Goal: Contribute content: Add original content to the website for others to see

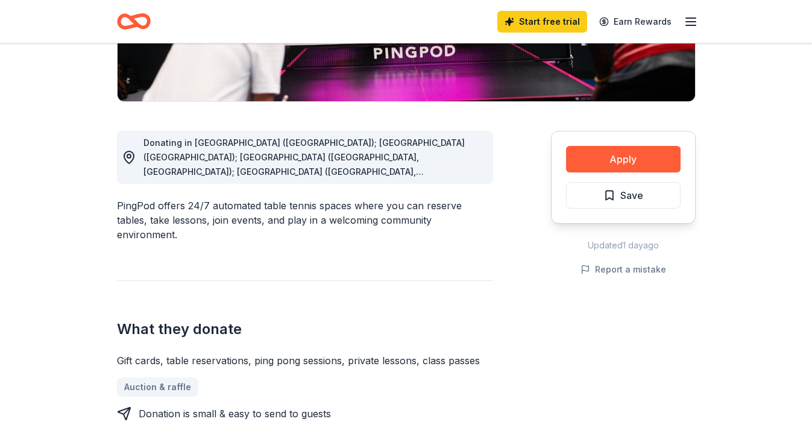
scroll to position [301, 0]
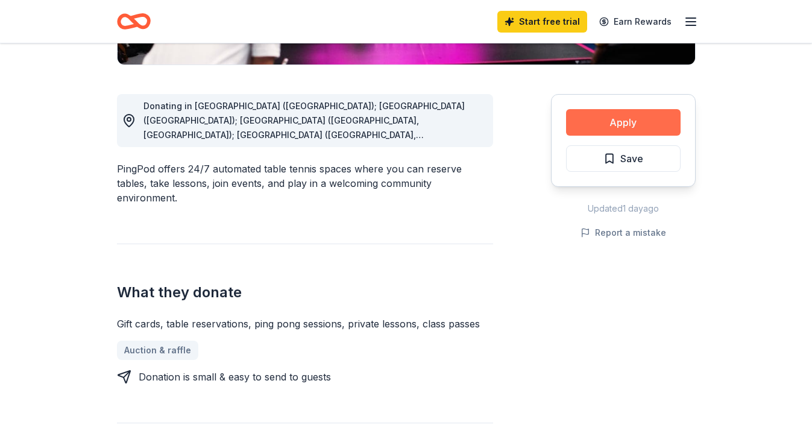
click at [598, 127] on button "Apply" at bounding box center [623, 122] width 114 height 27
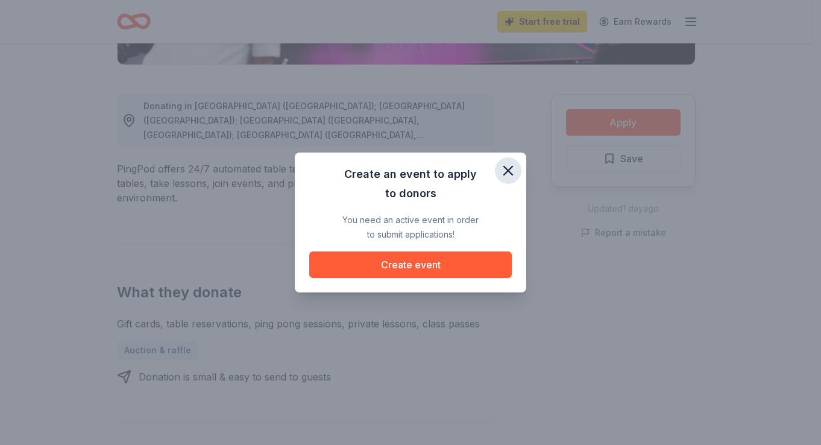
click at [503, 172] on icon "button" at bounding box center [508, 170] width 17 height 17
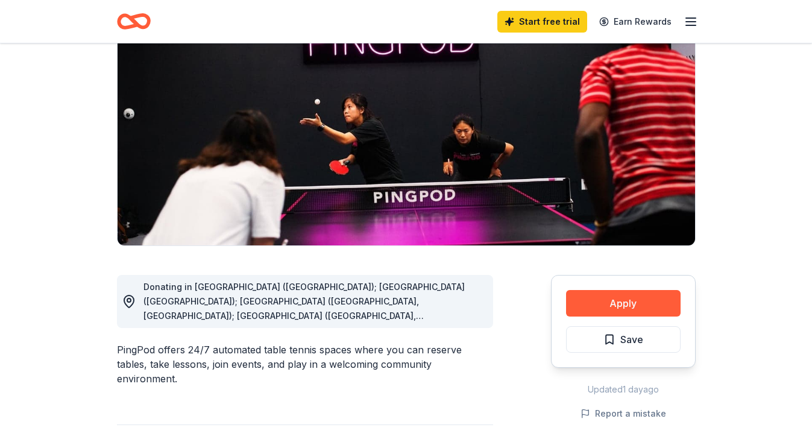
scroll to position [0, 0]
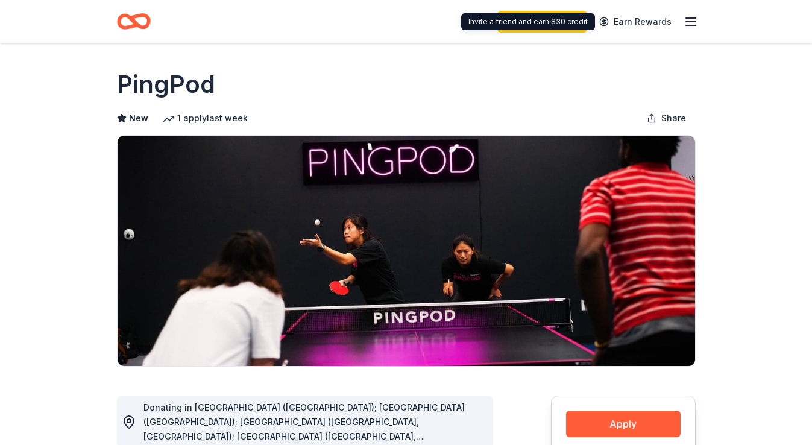
click at [682, 16] on div "Start free trial Earn Rewards" at bounding box center [597, 21] width 201 height 28
click at [697, 20] on icon "button" at bounding box center [690, 21] width 14 height 14
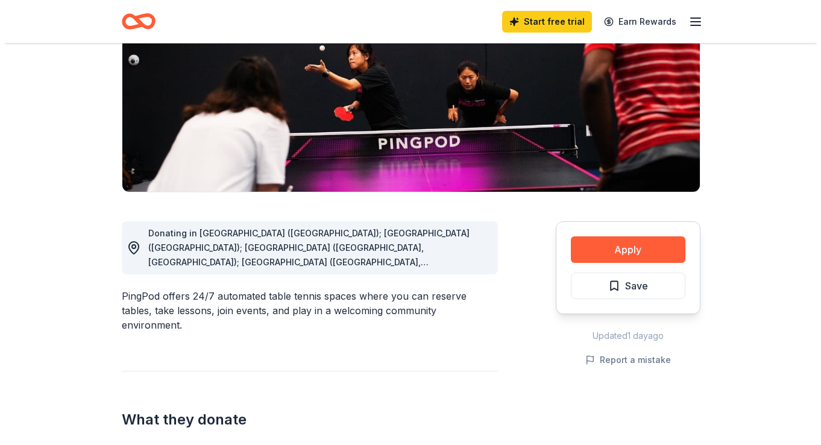
scroll to position [181, 0]
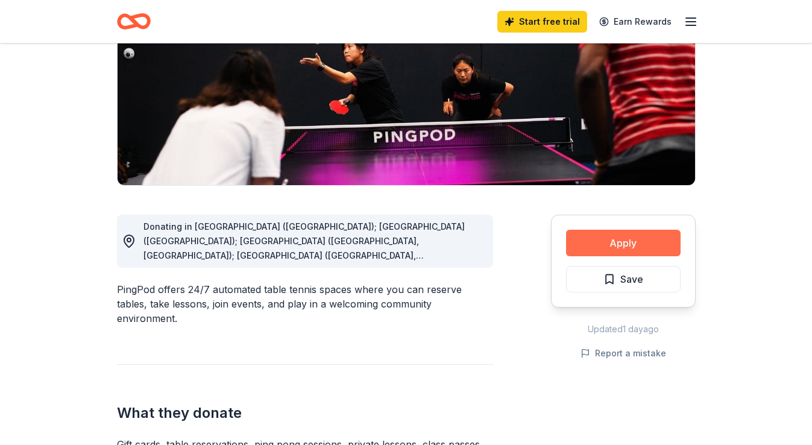
click at [633, 241] on button "Apply" at bounding box center [623, 243] width 114 height 27
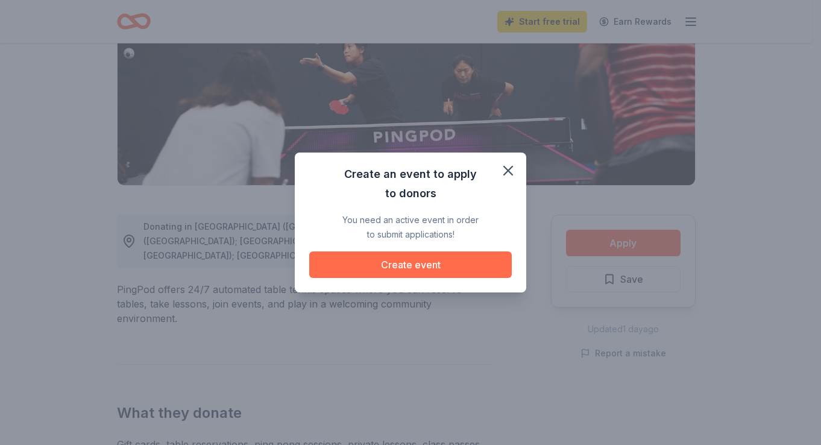
click at [436, 275] on button "Create event" at bounding box center [410, 264] width 202 height 27
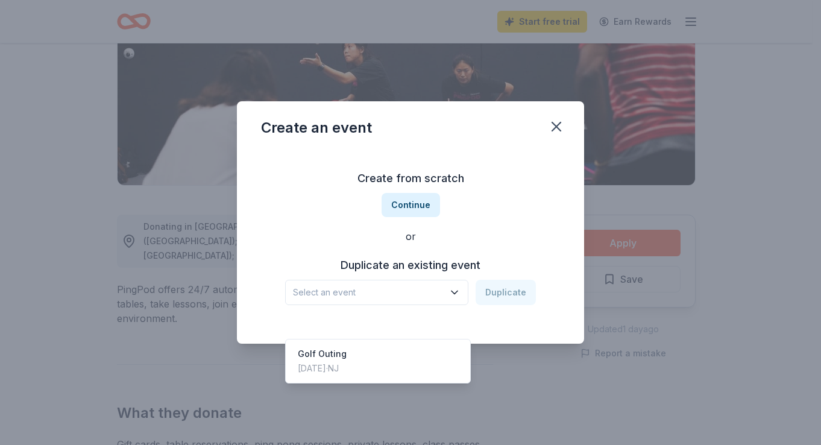
click at [386, 297] on span "Select an event" at bounding box center [368, 292] width 151 height 14
click at [391, 293] on span "Select an event" at bounding box center [368, 292] width 151 height 14
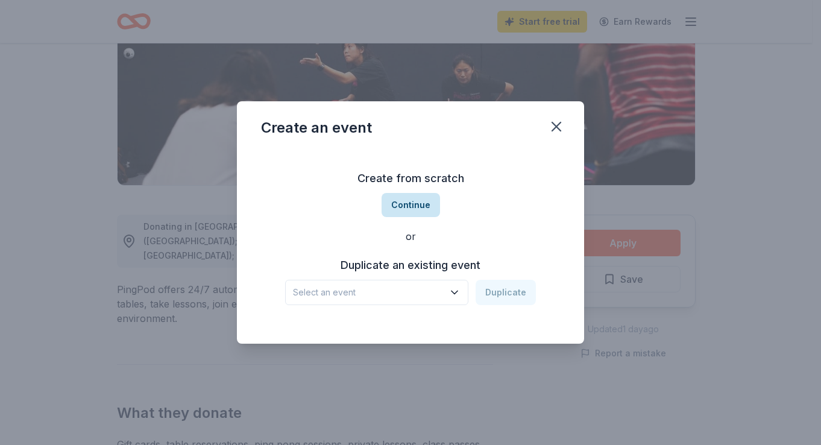
click at [428, 204] on button "Continue" at bounding box center [410, 205] width 58 height 24
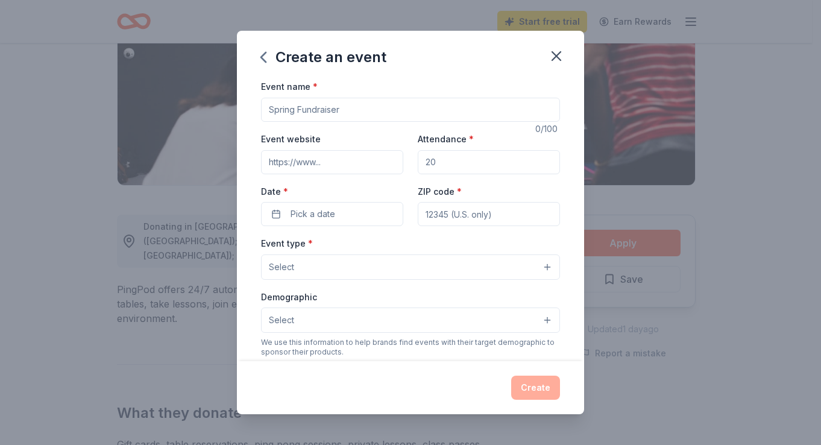
click at [341, 109] on input "Event name *" at bounding box center [410, 110] width 299 height 24
type input "@"
drag, startPoint x: 545, startPoint y: 110, endPoint x: 212, endPoint y: 123, distance: 332.9
click at [212, 123] on div "Create an event Event name * 2025 Scholarship Reception & 10-Year Berkeley Coll…" at bounding box center [410, 222] width 821 height 445
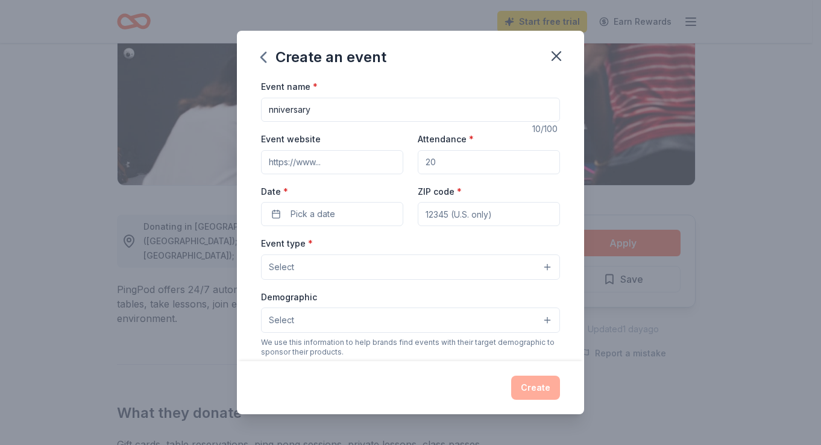
drag, startPoint x: 330, startPoint y: 110, endPoint x: 202, endPoint y: 107, distance: 128.4
click at [202, 107] on div "Create an event Event name * nniversary 10 /100 Event website Attendance * Date…" at bounding box center [410, 222] width 821 height 445
type input "Berkeley College Foundation Event"
click at [309, 157] on input "Event website" at bounding box center [332, 162] width 142 height 24
paste input "[URL][DOMAIN_NAME]"
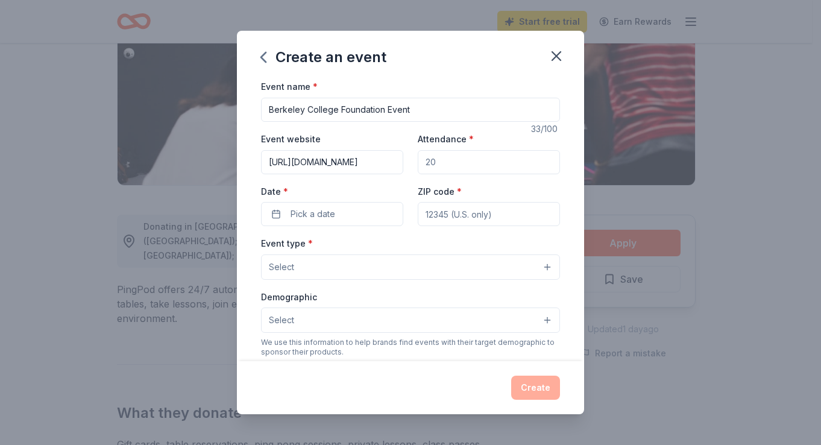
click at [305, 152] on input "[URL][DOMAIN_NAME]" at bounding box center [332, 162] width 142 height 24
click at [305, 158] on input "[URL][DOMAIN_NAME]" at bounding box center [332, 162] width 142 height 24
click at [304, 165] on input "[URL][DOMAIN_NAME]" at bounding box center [332, 162] width 142 height 24
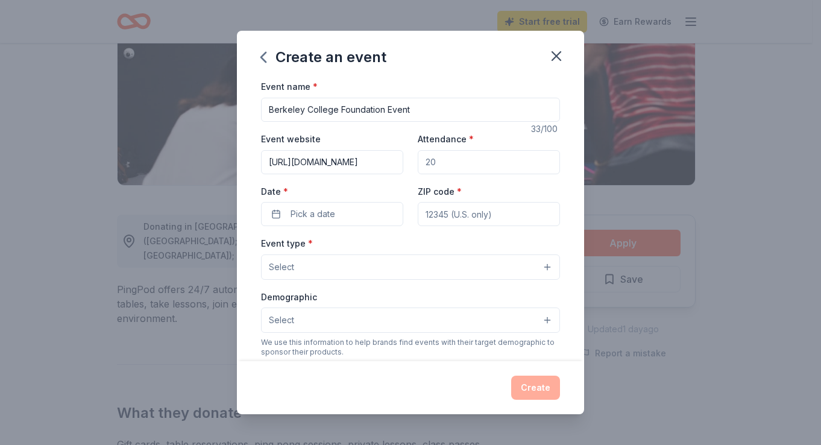
click at [304, 165] on input "[URL][DOMAIN_NAME]" at bounding box center [332, 162] width 142 height 24
paste input "events/2025/bcf-scholarship-and-ten-year-anniversary-celebration"
type input "[URL][DOMAIN_NAME]"
click at [450, 163] on input "Attendance *" at bounding box center [489, 162] width 142 height 24
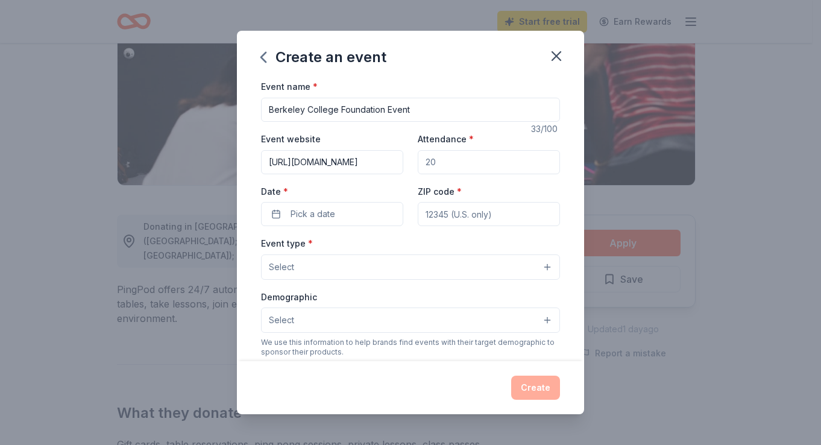
scroll to position [0, 0]
type input "130"
click at [348, 207] on button "Pick a date" at bounding box center [332, 214] width 142 height 24
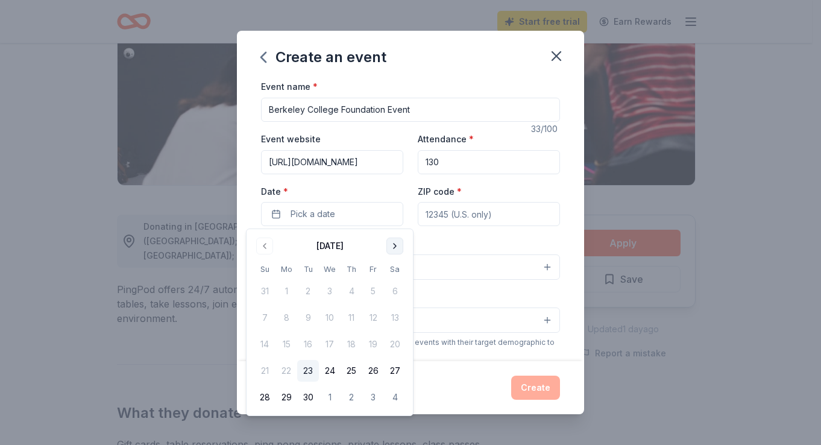
click at [389, 254] on button "Go to next month" at bounding box center [394, 245] width 17 height 17
click at [399, 250] on button "Go to next month" at bounding box center [394, 245] width 17 height 17
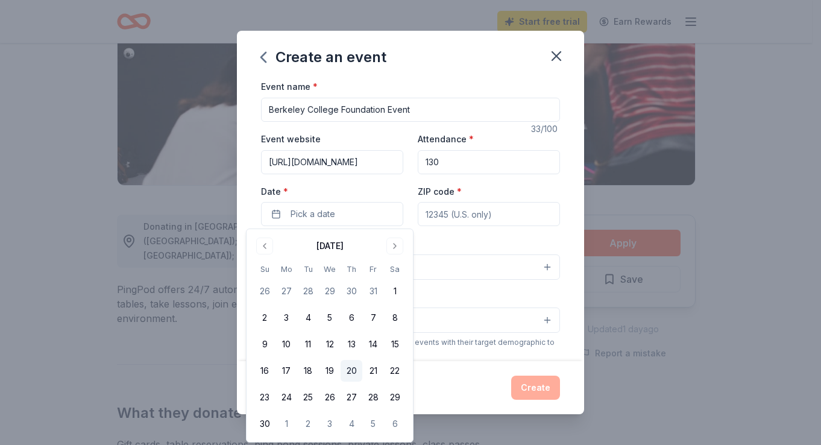
click at [354, 375] on button "20" at bounding box center [351, 371] width 22 height 22
click at [484, 222] on input "ZIP code *" at bounding box center [489, 214] width 142 height 24
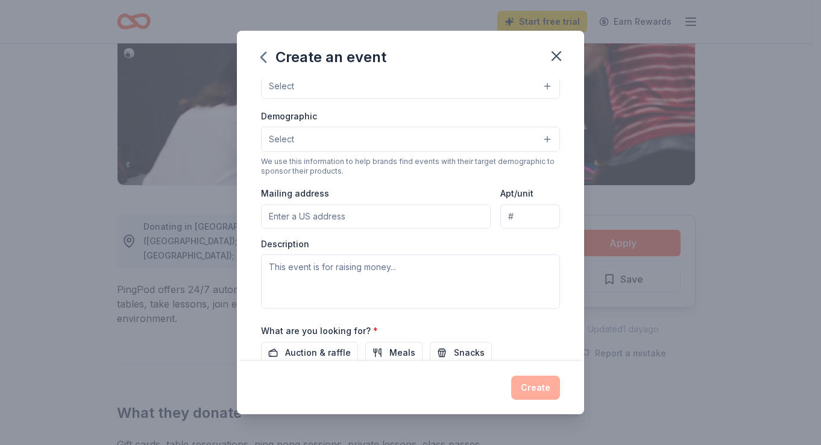
scroll to position [121, 0]
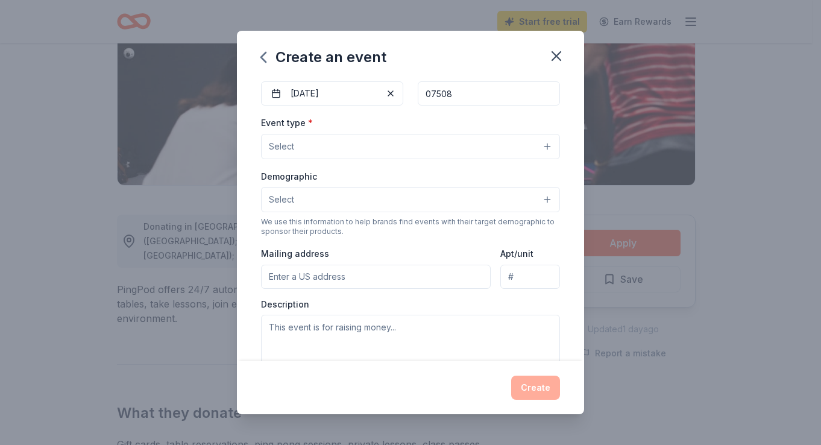
type input "07508"
click at [526, 145] on button "Select" at bounding box center [410, 146] width 299 height 25
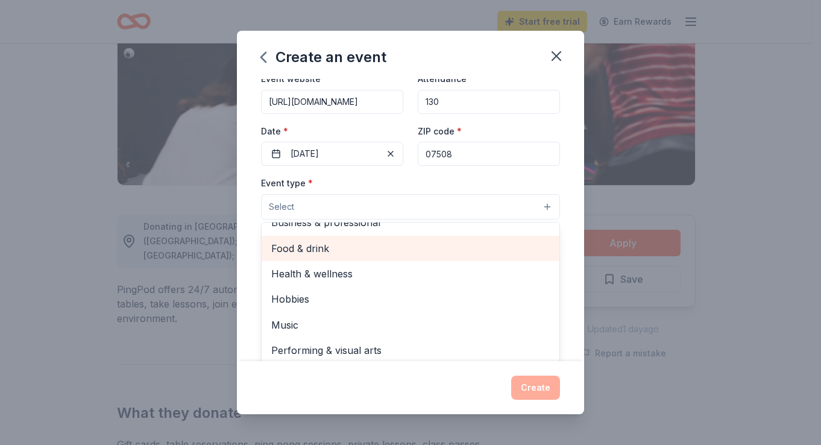
scroll to position [0, 0]
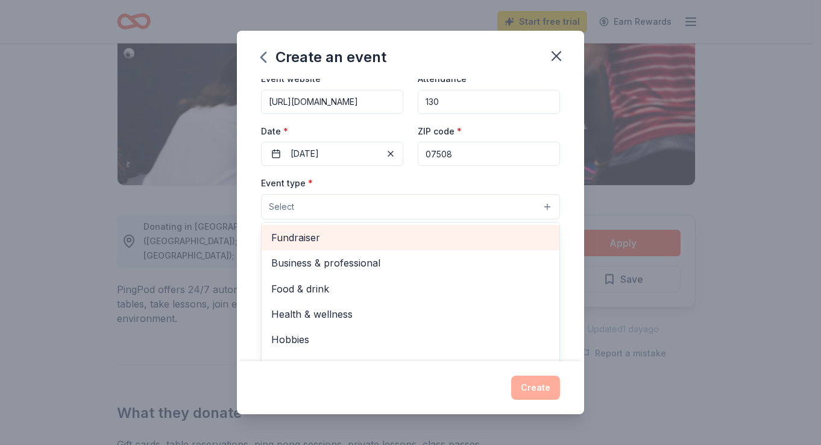
click at [424, 239] on span "Fundraiser" at bounding box center [410, 238] width 278 height 16
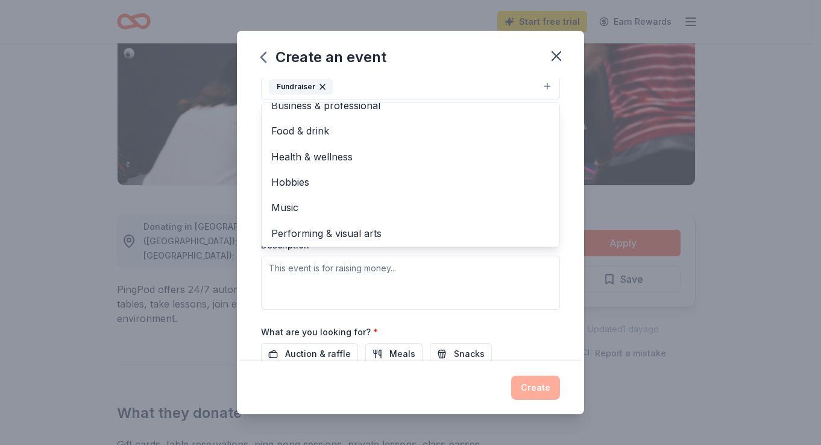
scroll to position [14, 0]
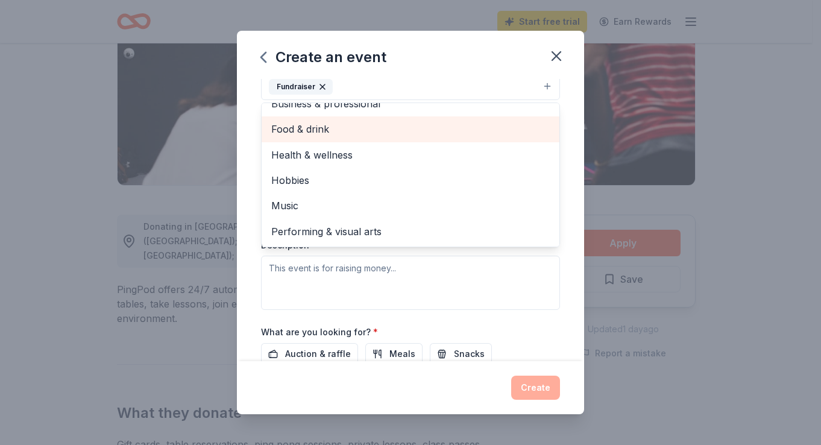
click at [413, 139] on div "Food & drink" at bounding box center [411, 128] width 298 height 25
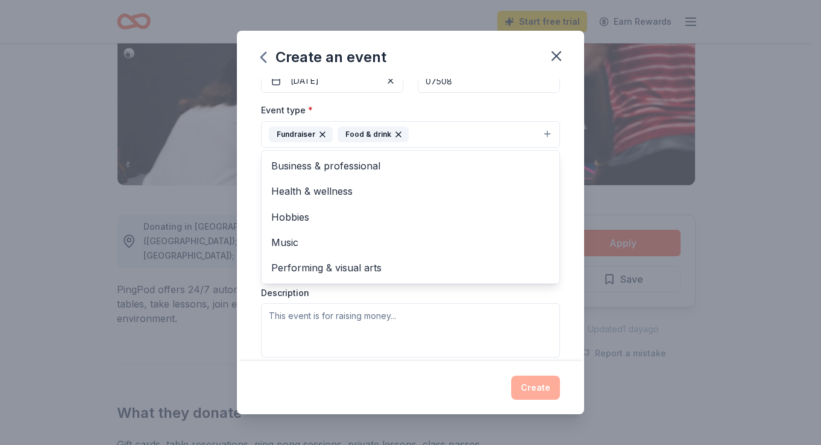
scroll to position [114, 0]
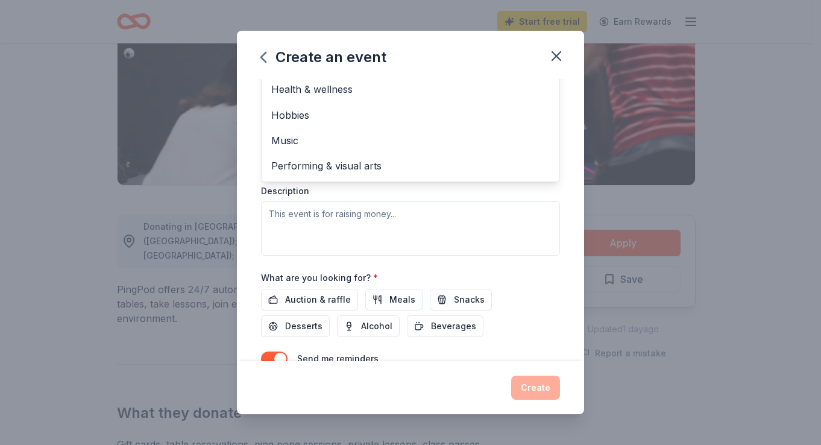
click at [558, 155] on div "Event name * Berkeley College Foundation Event 33 /100 Event website [URL][DOMA…" at bounding box center [410, 219] width 347 height 281
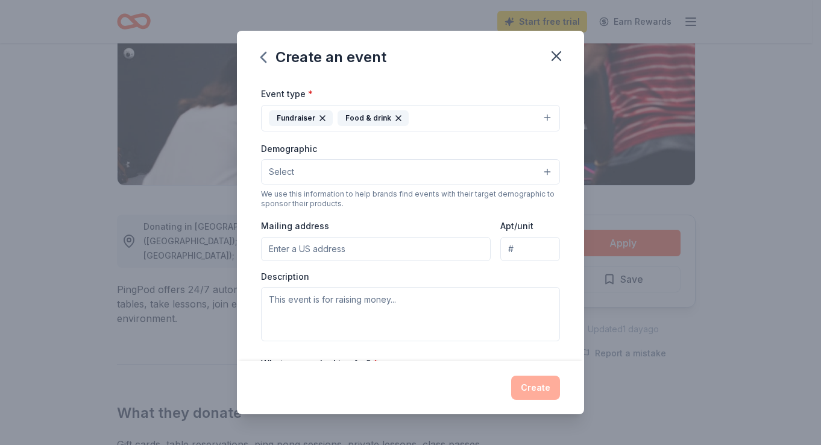
scroll to position [181, 0]
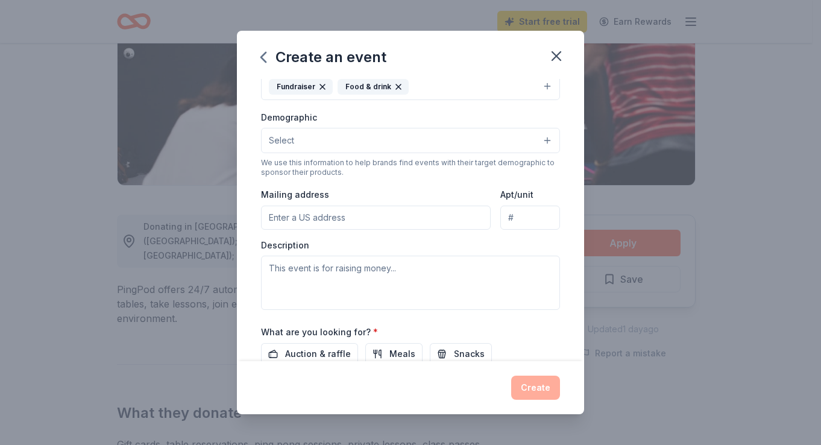
click at [513, 150] on button "Select" at bounding box center [410, 140] width 299 height 25
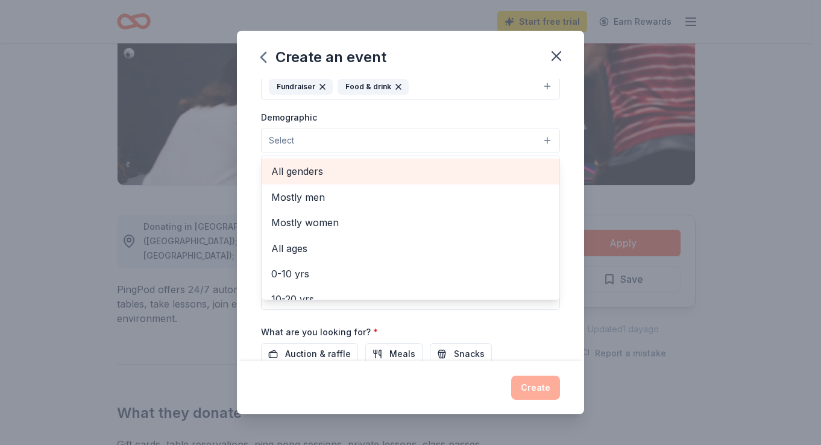
click at [478, 168] on span "All genders" at bounding box center [410, 171] width 278 height 16
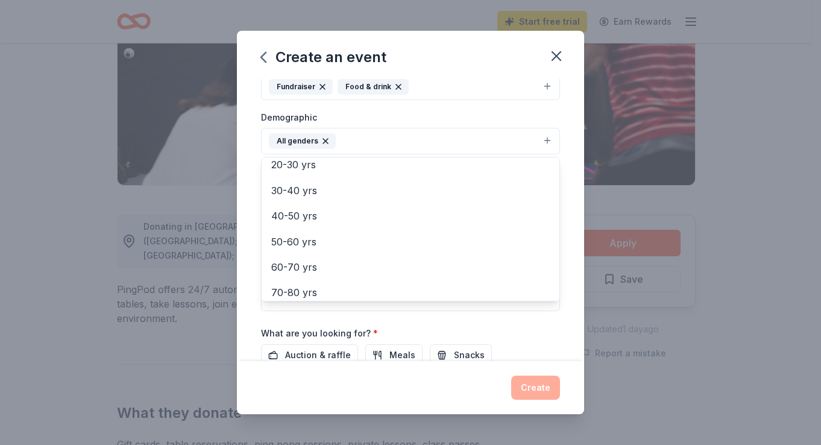
scroll to position [168, 0]
click at [558, 164] on div "Event name * Berkeley College Foundation Event 33 /100 Event website [URL][DOMA…" at bounding box center [410, 219] width 347 height 281
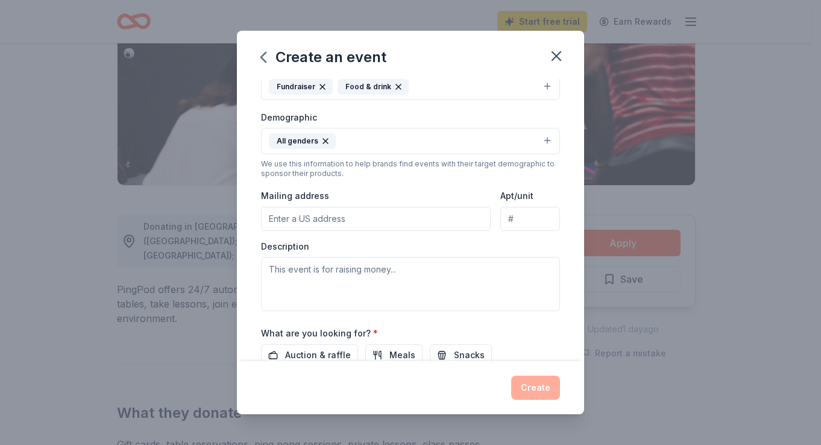
click at [502, 149] on button "All genders" at bounding box center [410, 141] width 299 height 27
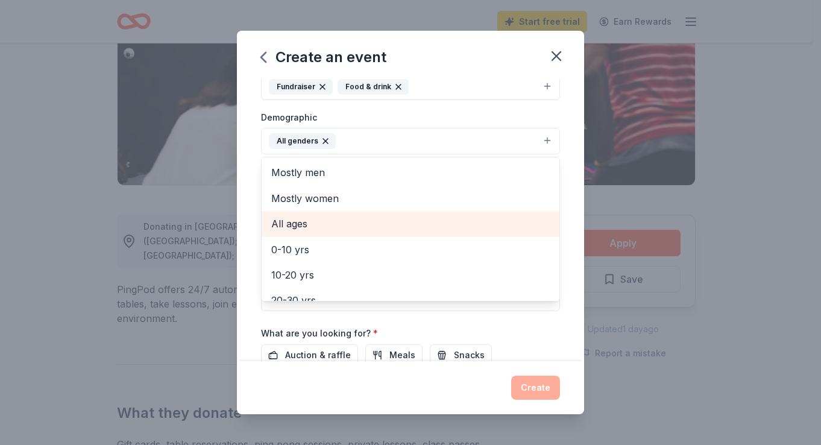
click at [496, 214] on div "All ages" at bounding box center [411, 223] width 298 height 25
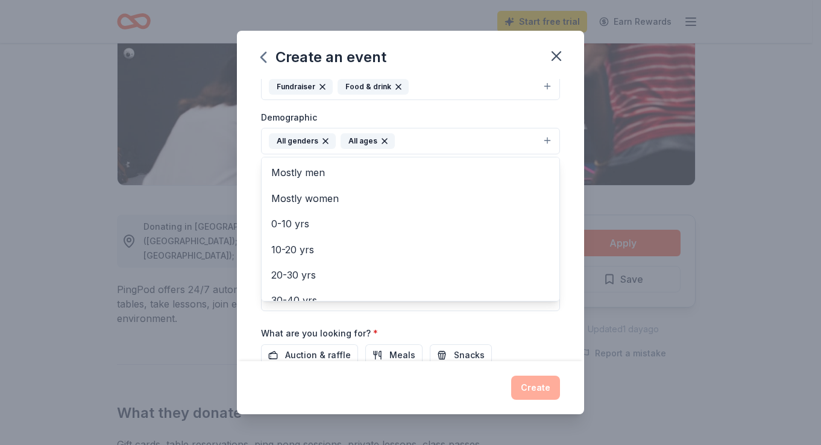
click at [562, 189] on div "Event name * Berkeley College Foundation Event 33 /100 Event website [URL][DOMA…" at bounding box center [410, 219] width 347 height 281
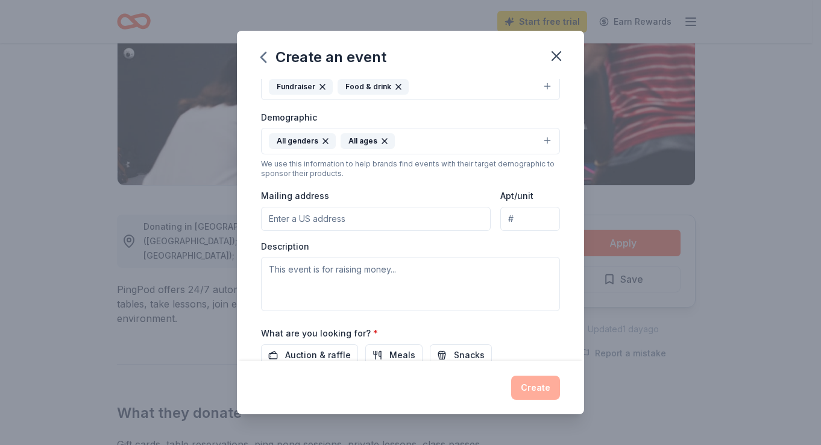
scroll to position [241, 0]
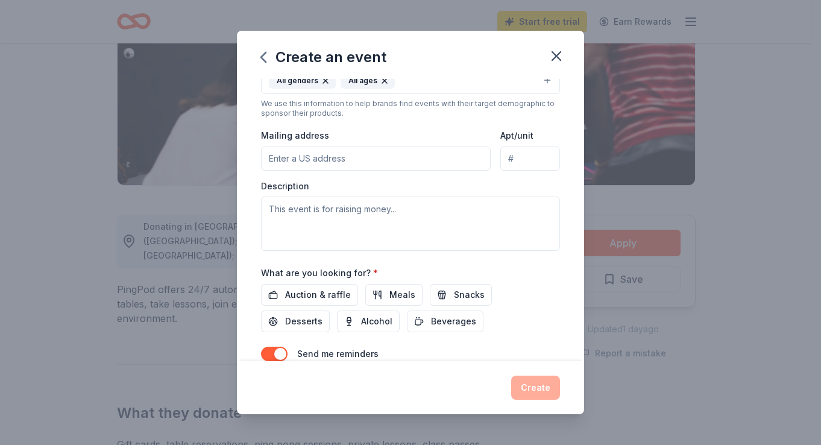
click at [401, 159] on input "Mailing address" at bounding box center [376, 158] width 230 height 24
type input "[STREET_ADDRESS]"
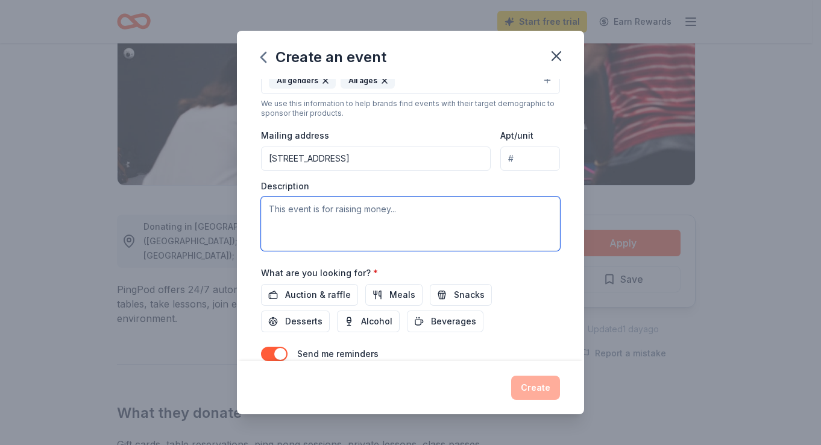
click at [462, 212] on textarea at bounding box center [410, 223] width 299 height 54
paste textarea "The Berkeley College Foundation (BCF) is pleased to present an opportunity to m…"
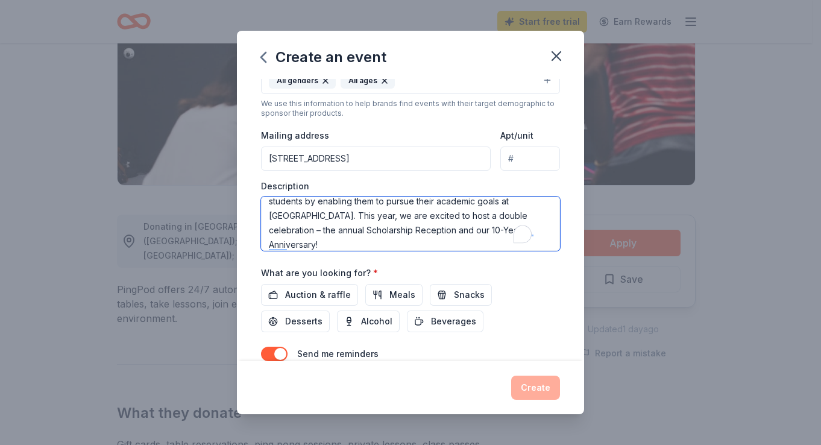
scroll to position [43, 0]
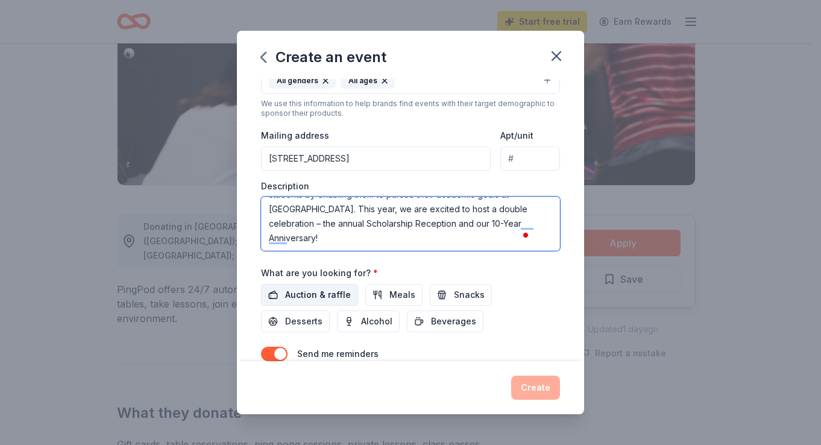
type textarea "The Berkeley College Foundation (BCF) is pleased to present an opportunity to m…"
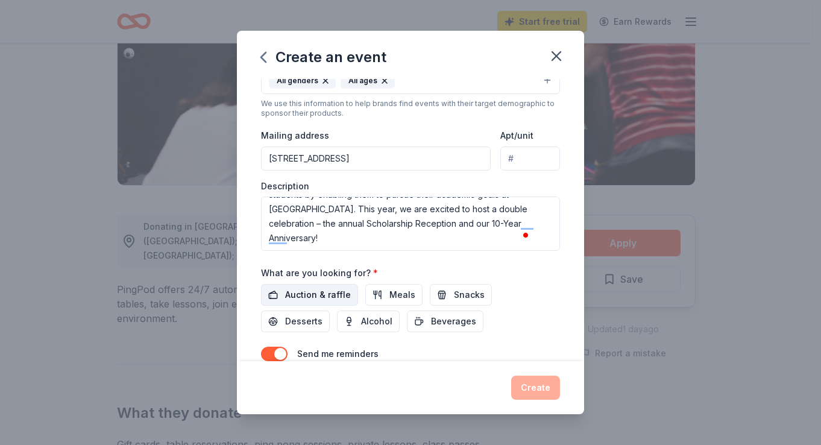
click at [324, 288] on span "Auction & raffle" at bounding box center [318, 294] width 66 height 14
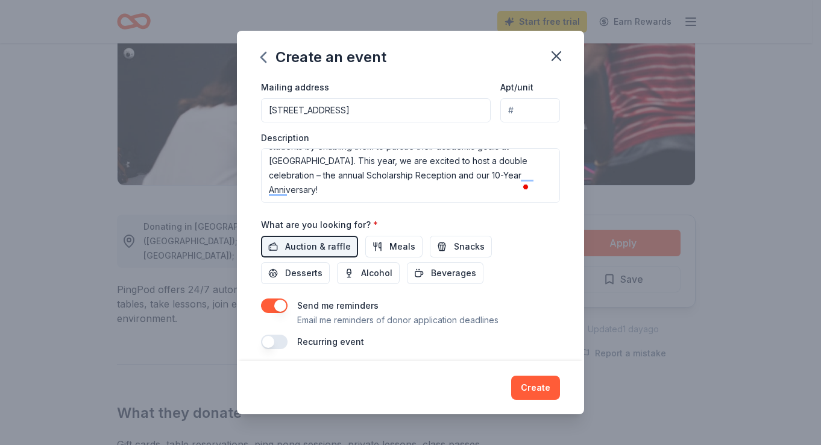
scroll to position [296, 0]
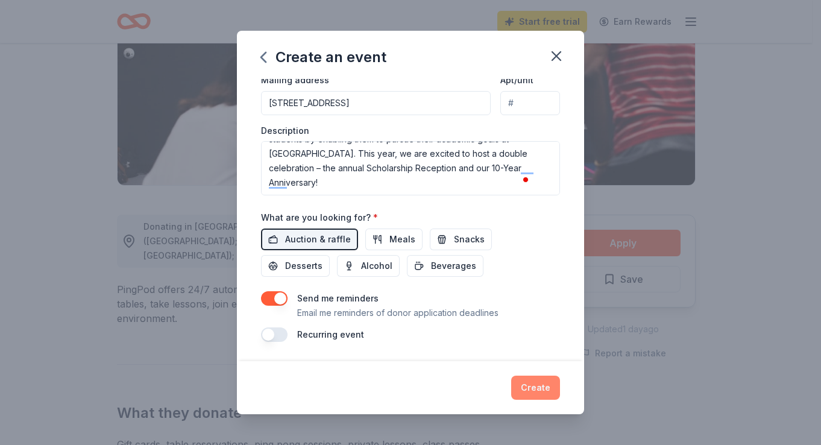
click at [547, 385] on button "Create" at bounding box center [535, 387] width 49 height 24
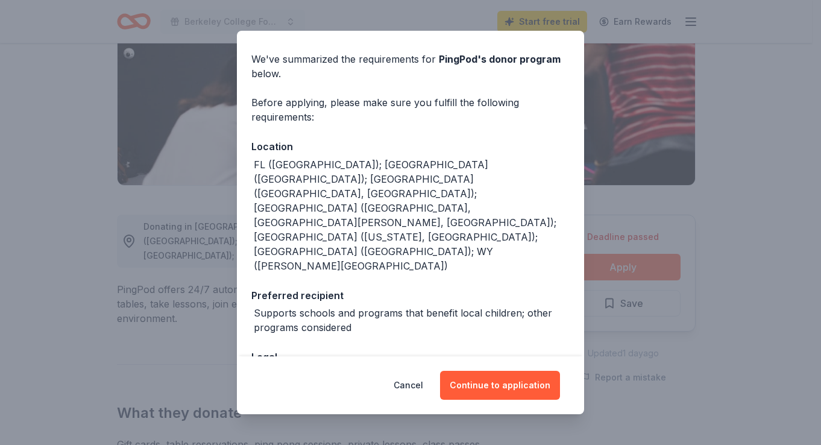
scroll to position [55, 0]
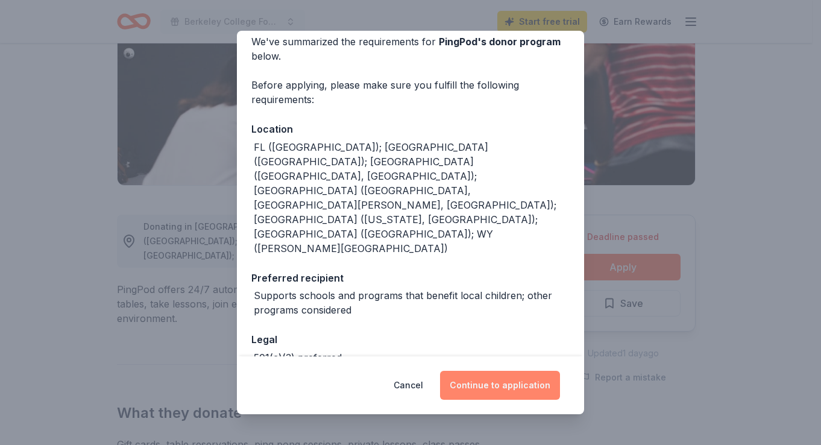
click at [475, 382] on button "Continue to application" at bounding box center [500, 385] width 120 height 29
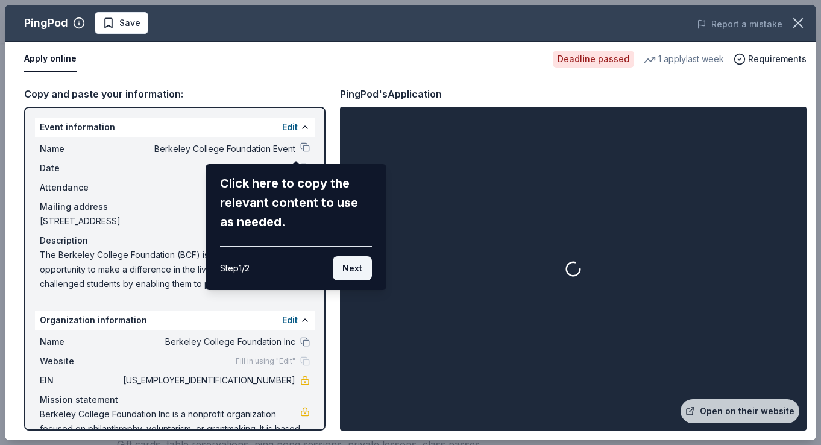
click at [361, 272] on button "Next" at bounding box center [352, 268] width 39 height 24
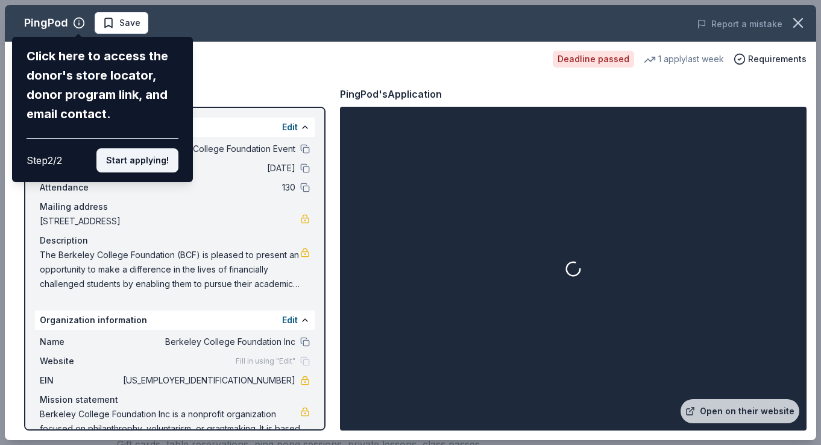
click at [137, 163] on button "Start applying!" at bounding box center [137, 160] width 82 height 24
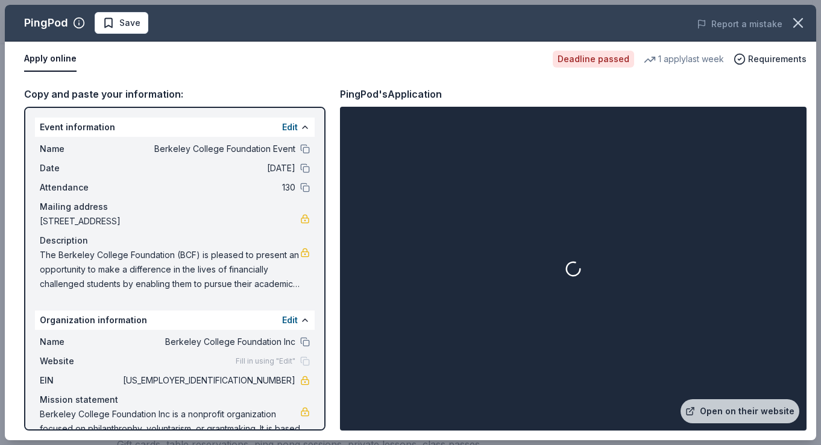
drag, startPoint x: 321, startPoint y: 195, endPoint x: 313, endPoint y: 239, distance: 44.7
click at [313, 239] on div "PingPod Save Report a mistake Apply online Deadline passed 1 apply last week Re…" at bounding box center [410, 222] width 811 height 435
drag, startPoint x: 318, startPoint y: 251, endPoint x: 324, endPoint y: 307, distance: 57.0
click at [324, 306] on div "PingPod Save Report a mistake Apply online Deadline passed 1 apply last week Re…" at bounding box center [410, 222] width 811 height 435
drag, startPoint x: 322, startPoint y: 366, endPoint x: 318, endPoint y: 385, distance: 19.3
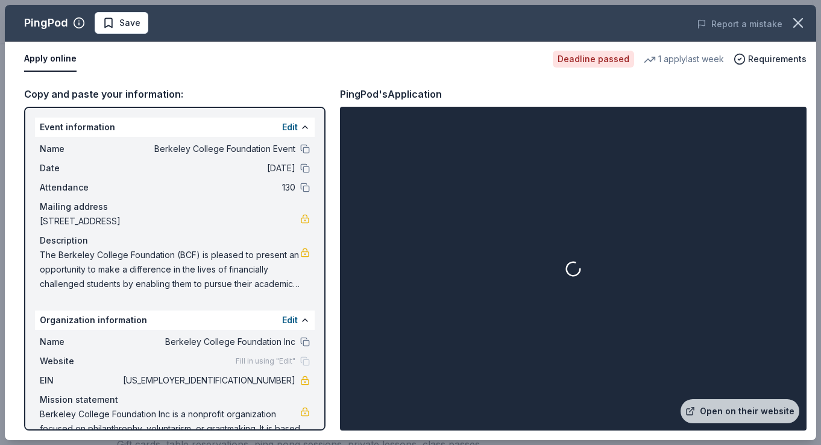
click at [318, 385] on div "PingPod Save Report a mistake Apply online Deadline passed 1 apply last week Re…" at bounding box center [410, 222] width 811 height 435
click at [344, 80] on div "PingPod Save Report a mistake Apply online Deadline passed 1 apply last week Re…" at bounding box center [410, 222] width 811 height 435
click at [728, 409] on div "PingPod Save Report a mistake Apply online Deadline passed 1 apply last week Re…" at bounding box center [410, 222] width 811 height 435
click at [747, 57] on div "PingPod Save Report a mistake Apply online Deadline passed 1 apply last week Re…" at bounding box center [410, 222] width 811 height 435
drag, startPoint x: 319, startPoint y: 131, endPoint x: 320, endPoint y: 176, distance: 44.6
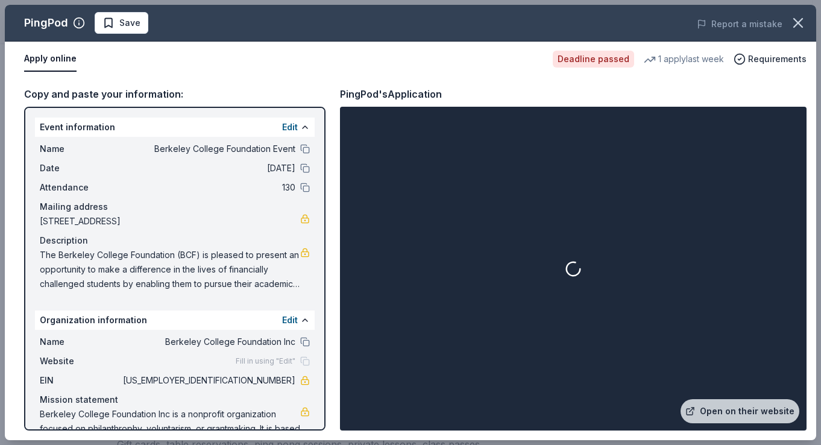
click at [320, 176] on div "PingPod Save Report a mistake Apply online Deadline passed 1 apply last week Re…" at bounding box center [410, 222] width 811 height 435
click at [299, 62] on div "PingPod Save Report a mistake Apply online Deadline passed 1 apply last week Re…" at bounding box center [410, 222] width 811 height 435
click at [717, 416] on div "PingPod Save Report a mistake Apply online Deadline passed 1 apply last week Re…" at bounding box center [410, 222] width 811 height 435
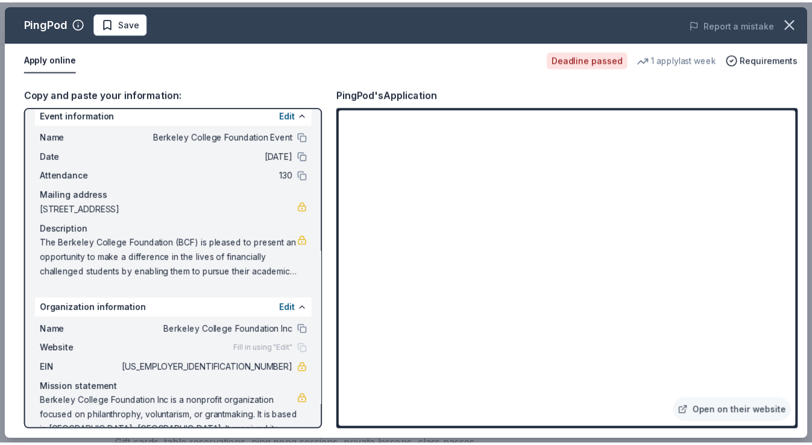
scroll to position [0, 0]
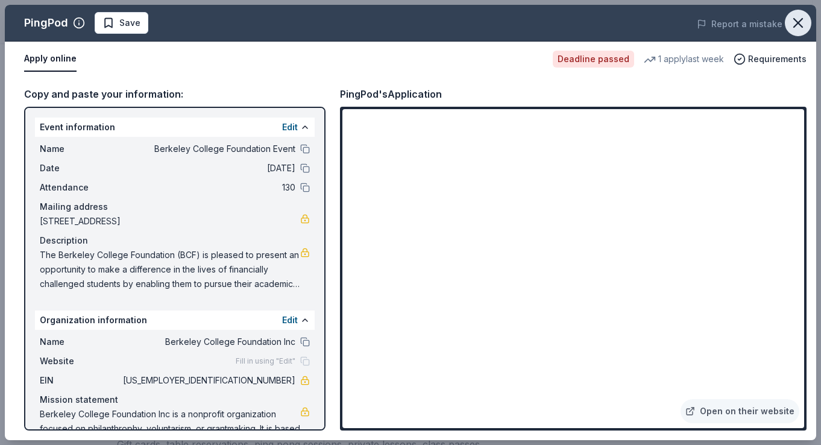
click at [803, 25] on icon "button" at bounding box center [797, 22] width 17 height 17
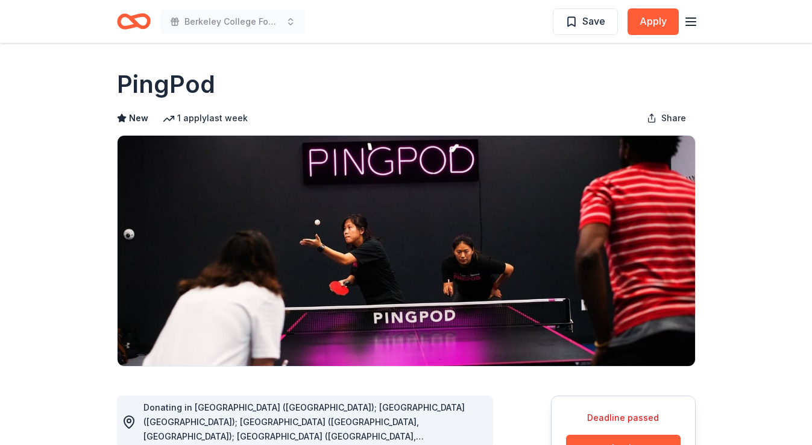
click at [684, 23] on icon "button" at bounding box center [690, 21] width 14 height 14
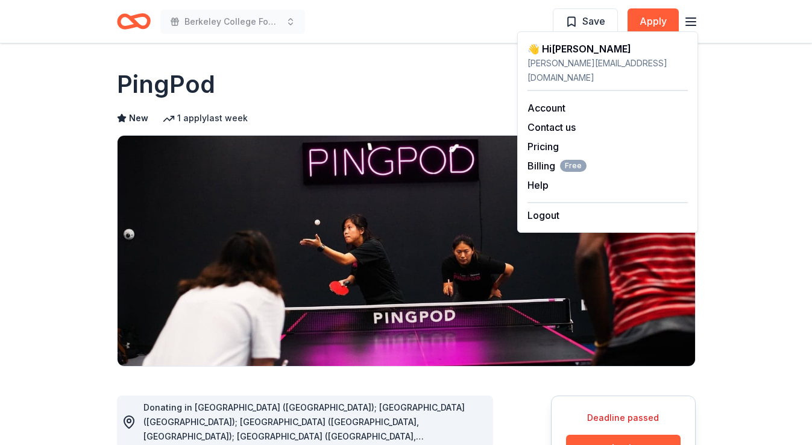
click at [691, 20] on icon "button" at bounding box center [690, 21] width 14 height 14
